Goal: Information Seeking & Learning: Find specific page/section

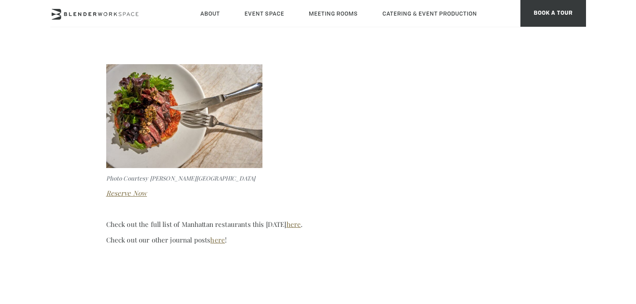
scroll to position [1708, 0]
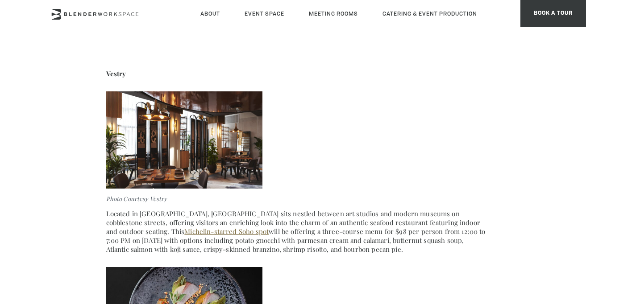
scroll to position [747, 0]
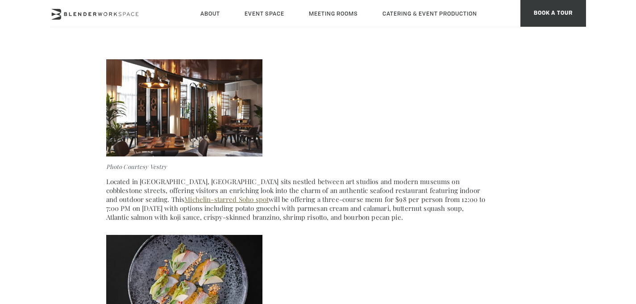
click at [244, 119] on img at bounding box center [184, 108] width 156 height 98
click at [269, 195] on link "Michelin-starred Soho spot" at bounding box center [226, 199] width 84 height 9
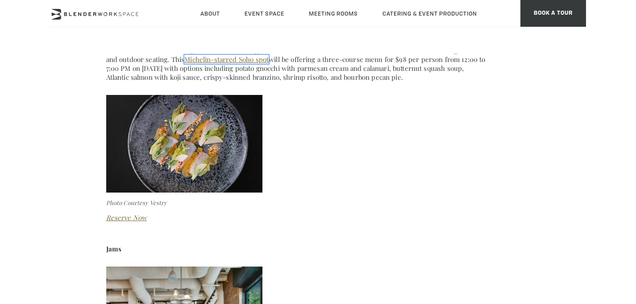
scroll to position [884, 0]
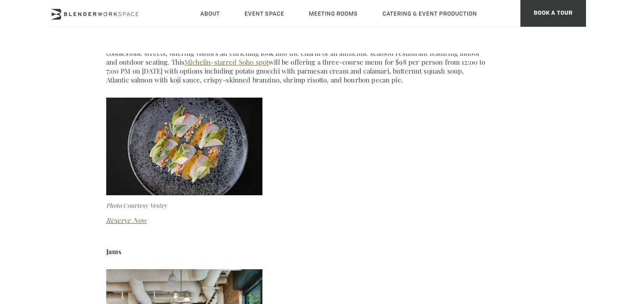
click at [112, 252] on strong "Jams" at bounding box center [114, 251] width 16 height 9
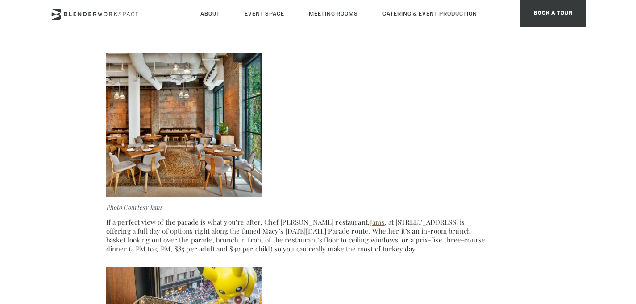
scroll to position [1126, 0]
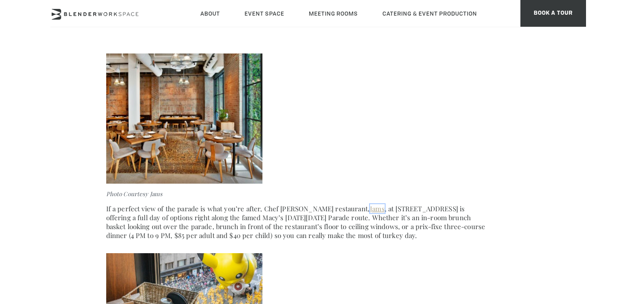
click at [382, 211] on link "Jams" at bounding box center [377, 208] width 15 height 9
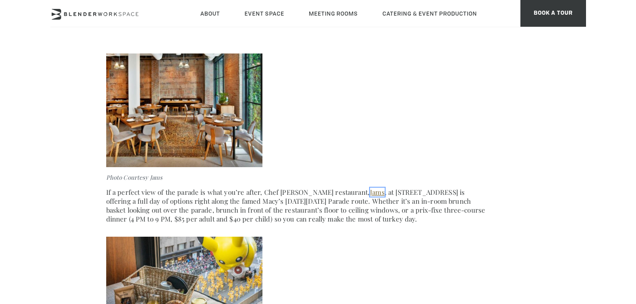
scroll to position [983, 0]
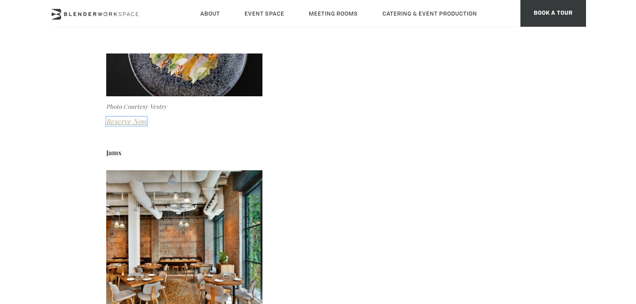
click at [135, 120] on em "Reserve Now" at bounding box center [126, 121] width 41 height 9
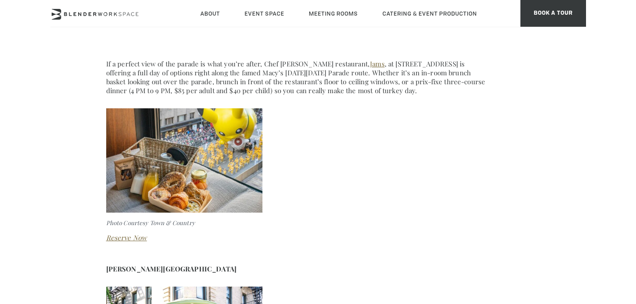
scroll to position [1276, 0]
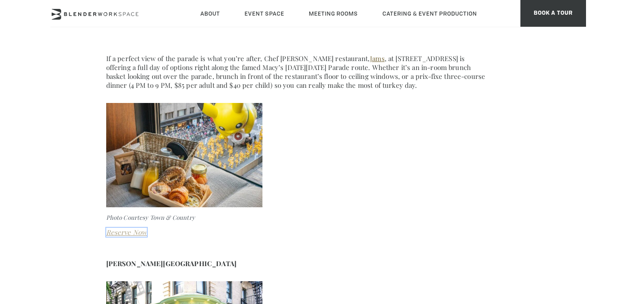
click at [136, 230] on em "Reserve Now" at bounding box center [126, 232] width 41 height 9
